Goal: Obtain resource: Download file/media

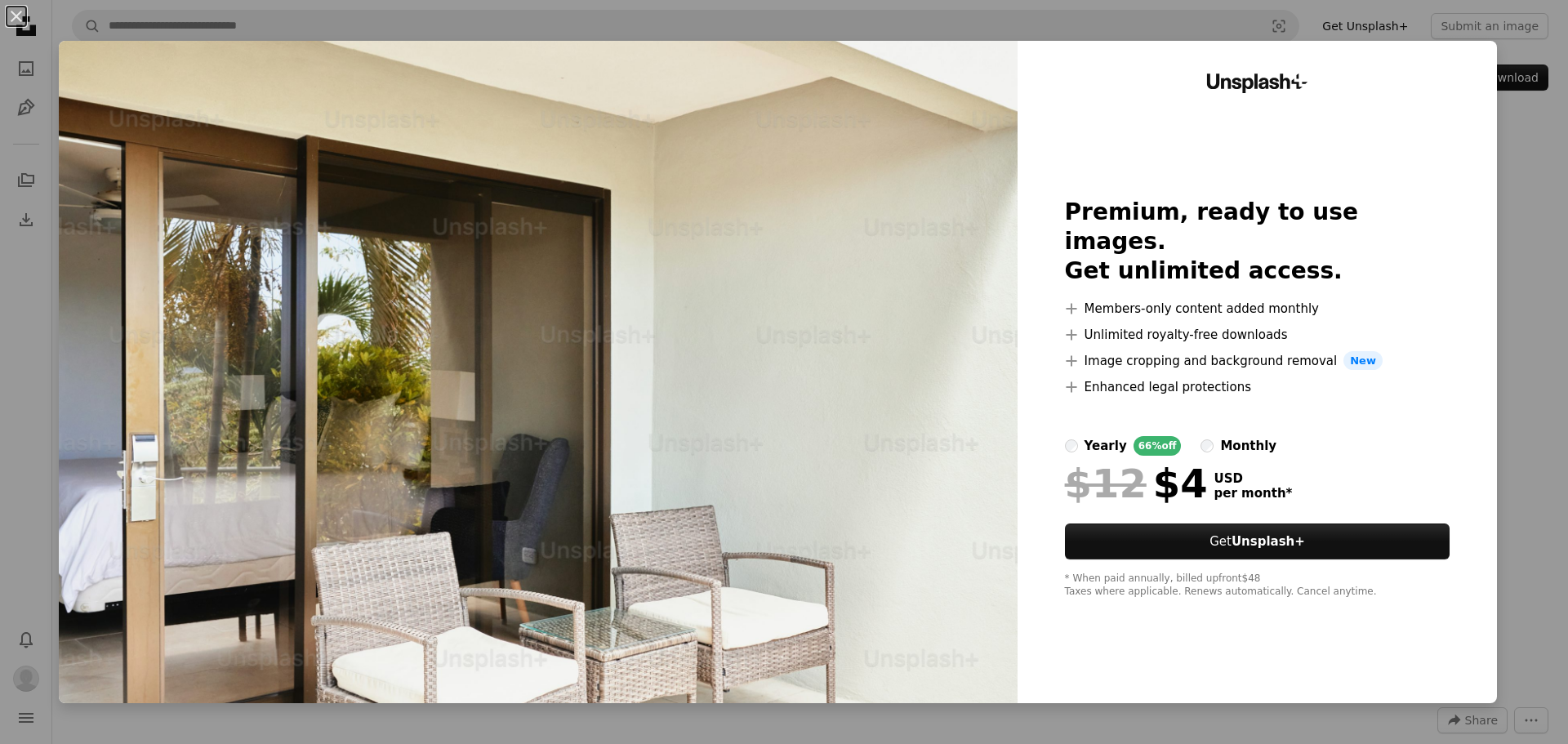
click at [1515, 142] on div "An X shape Unsplash+ Premium, ready to use images. Get unlimited access. A plus…" at bounding box center [784, 372] width 1568 height 744
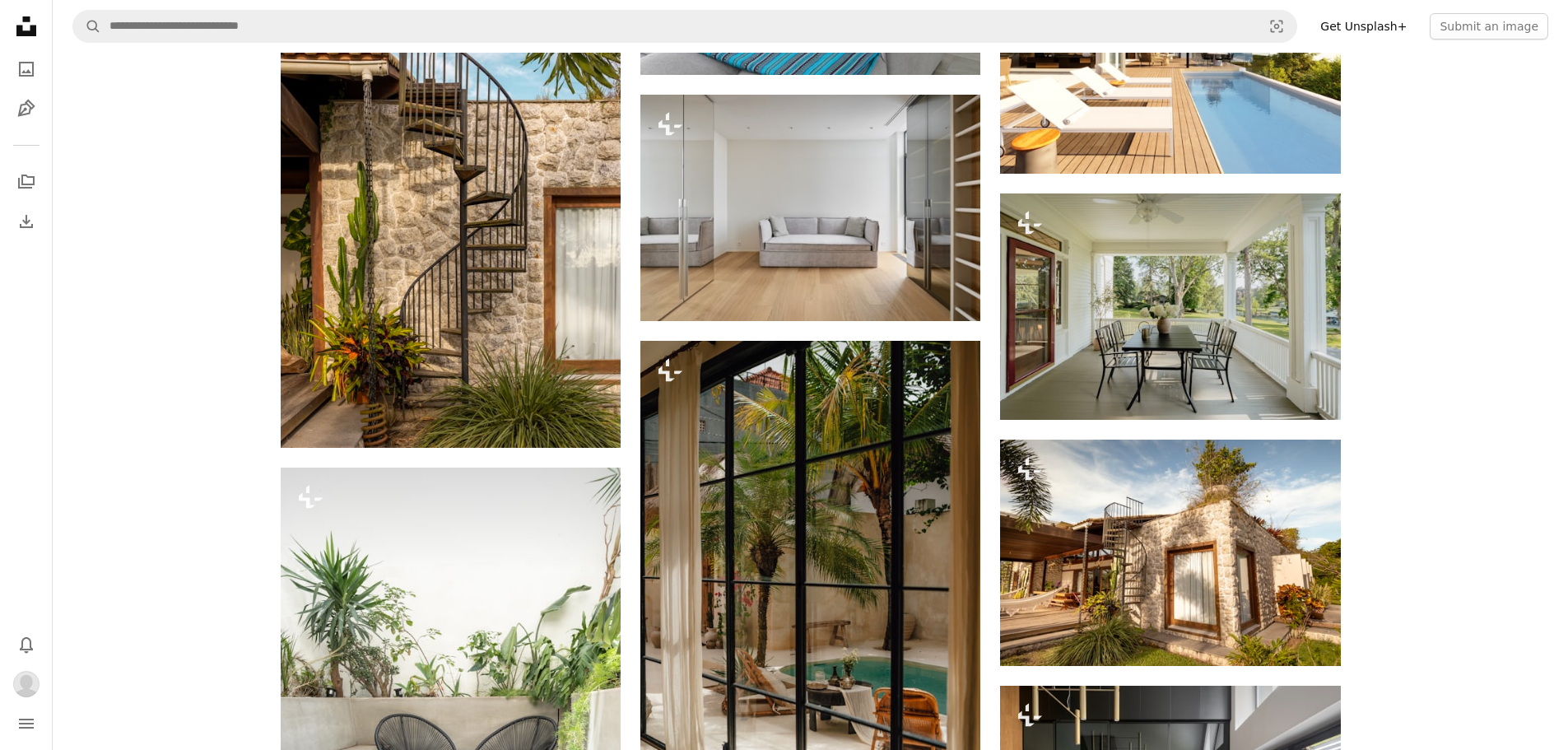
scroll to position [8151, 0]
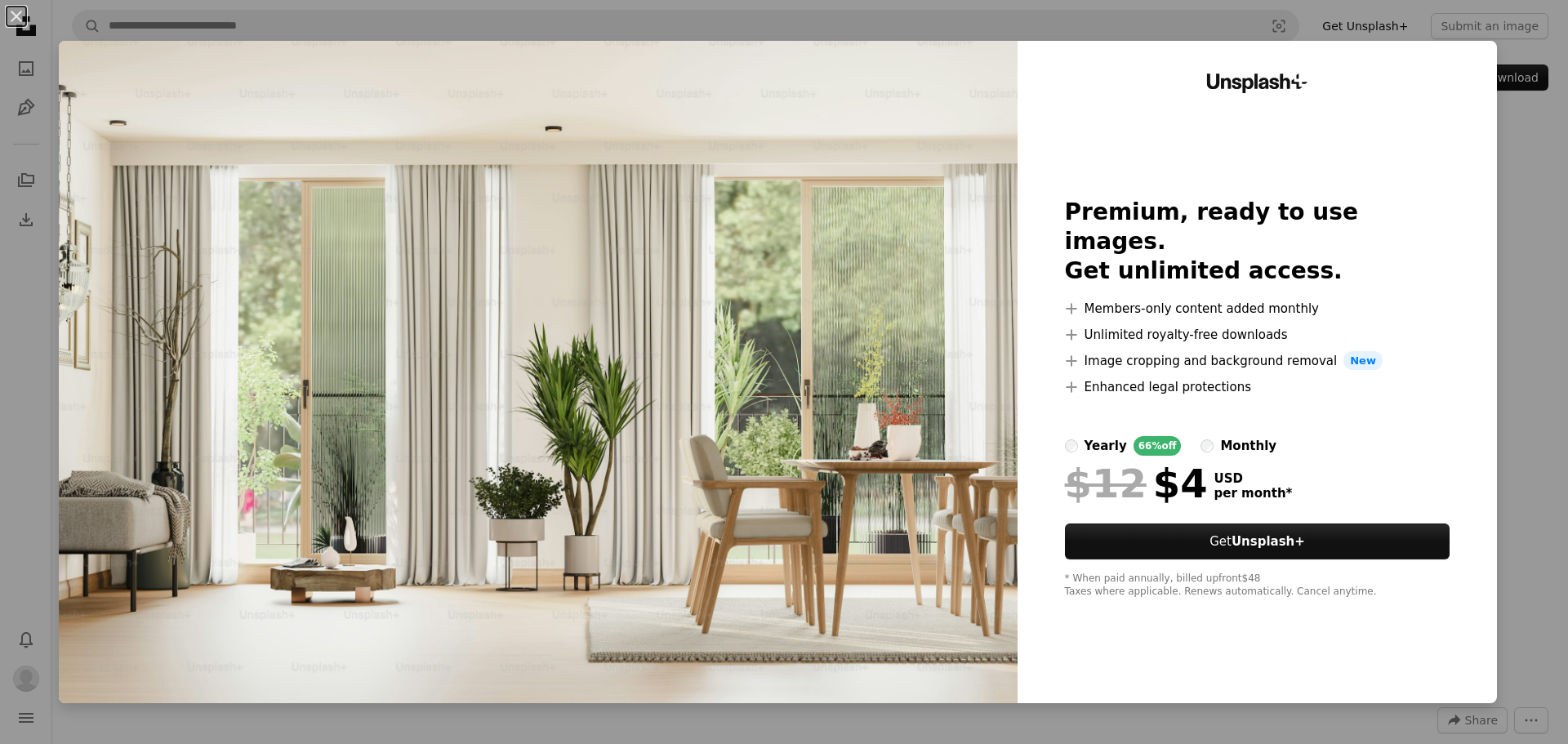
click at [1530, 125] on div "An X shape Unsplash+ Premium, ready to use images. Get unlimited access. A plus…" at bounding box center [784, 372] width 1568 height 744
